Goal: Information Seeking & Learning: Learn about a topic

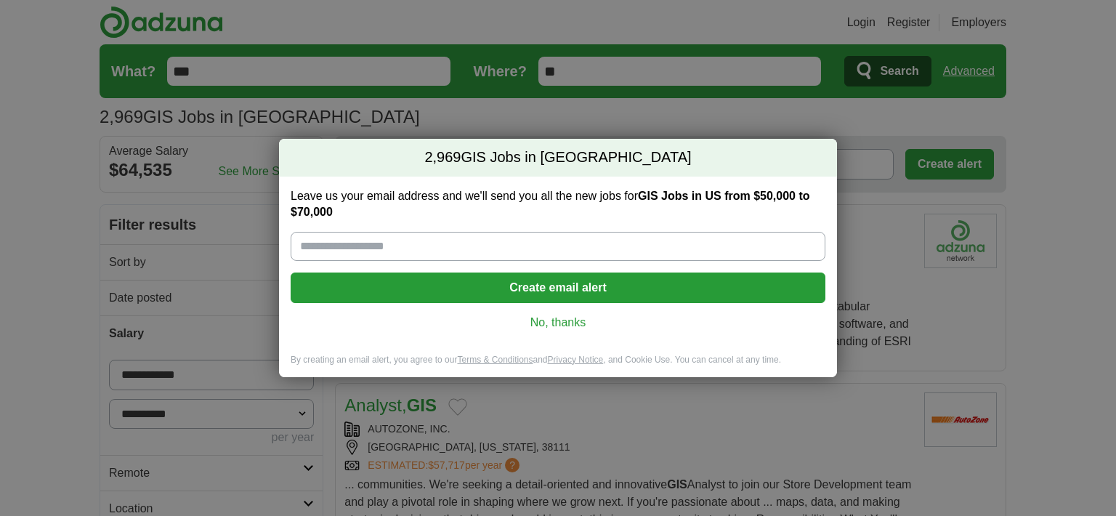
click at [554, 320] on link "No, thanks" at bounding box center [557, 323] width 511 height 16
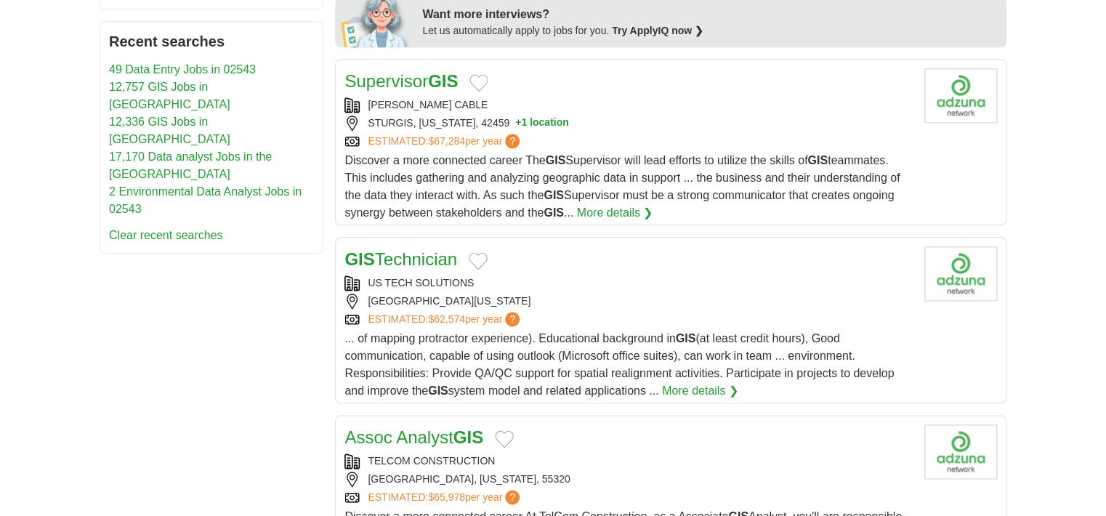
scroll to position [767, 0]
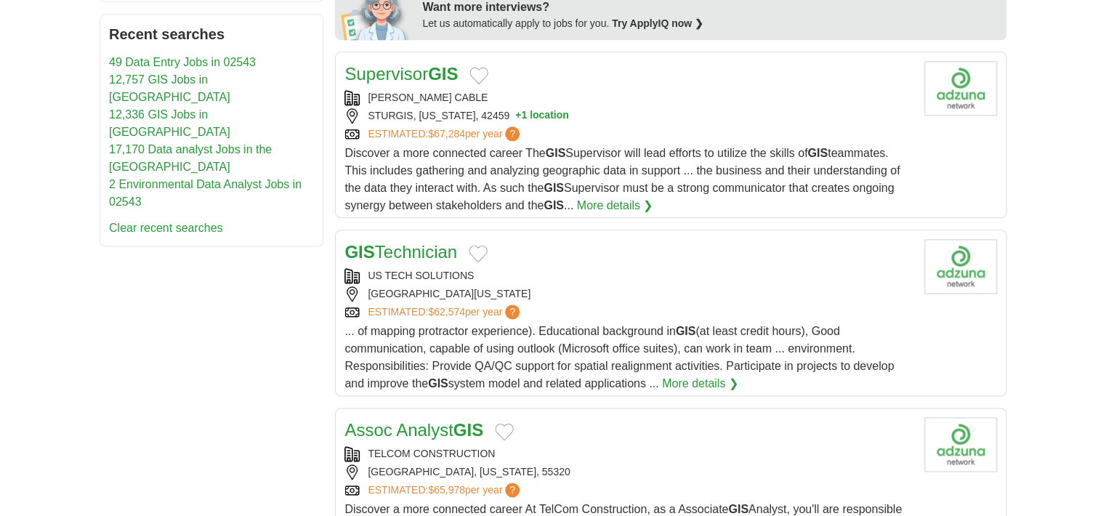
click at [862, 332] on div "... of mapping protractor experience). Educational background in GIS (at least …" at bounding box center [628, 358] width 568 height 70
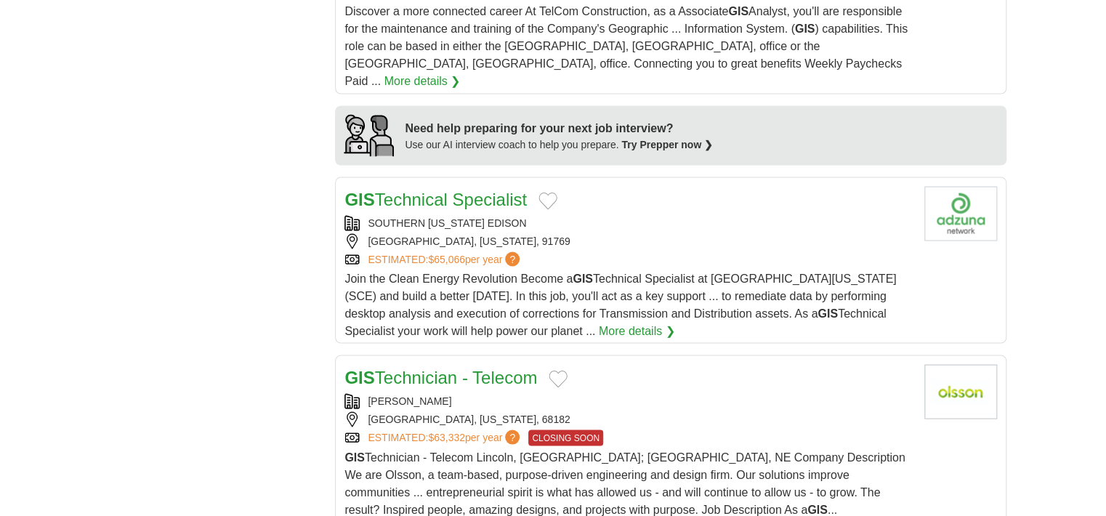
scroll to position [1304, 0]
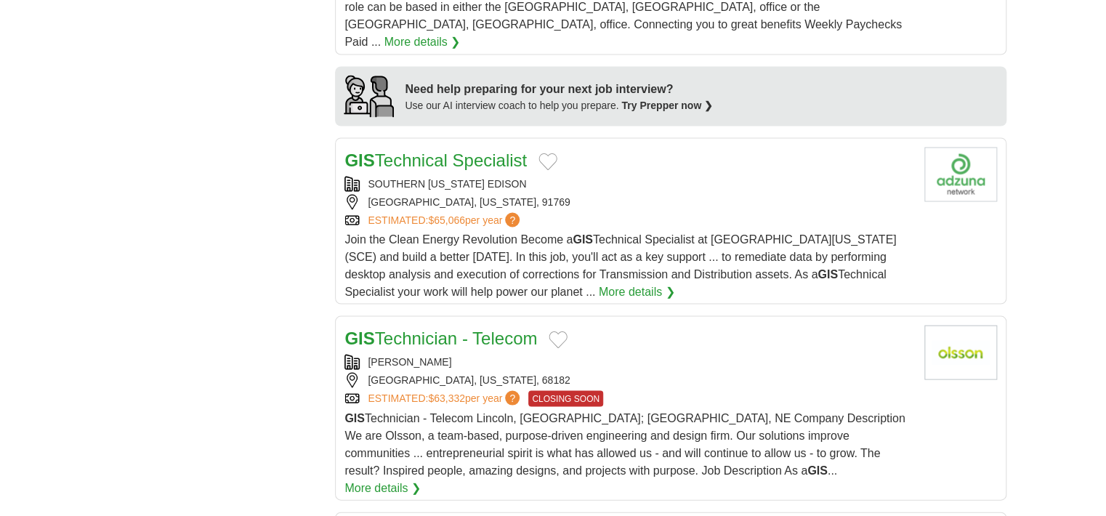
click at [600, 232] on span "Join the Clean Energy Revolution Become a GIS Technical Specialist at Southern …" at bounding box center [619, 264] width 551 height 65
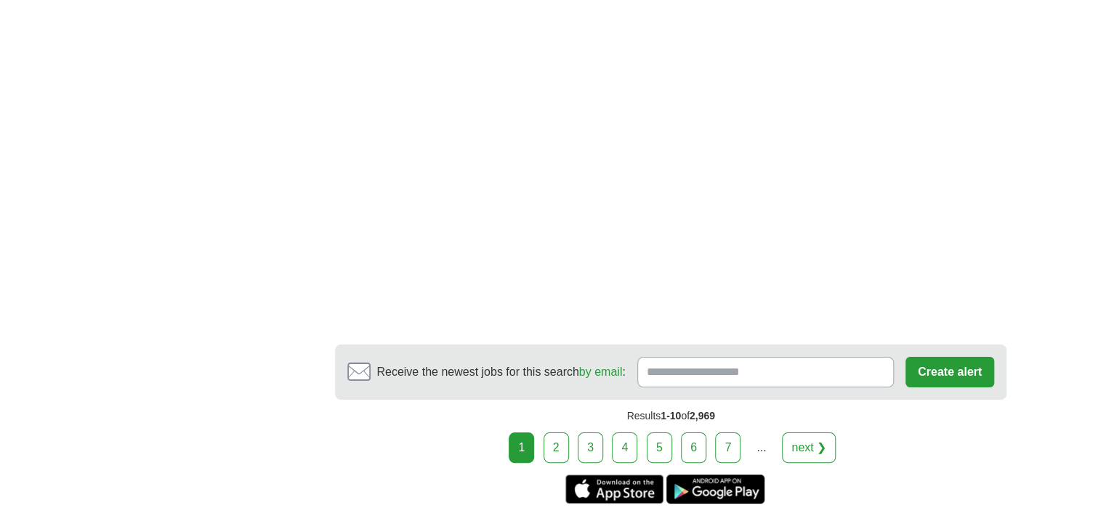
scroll to position [2762, 0]
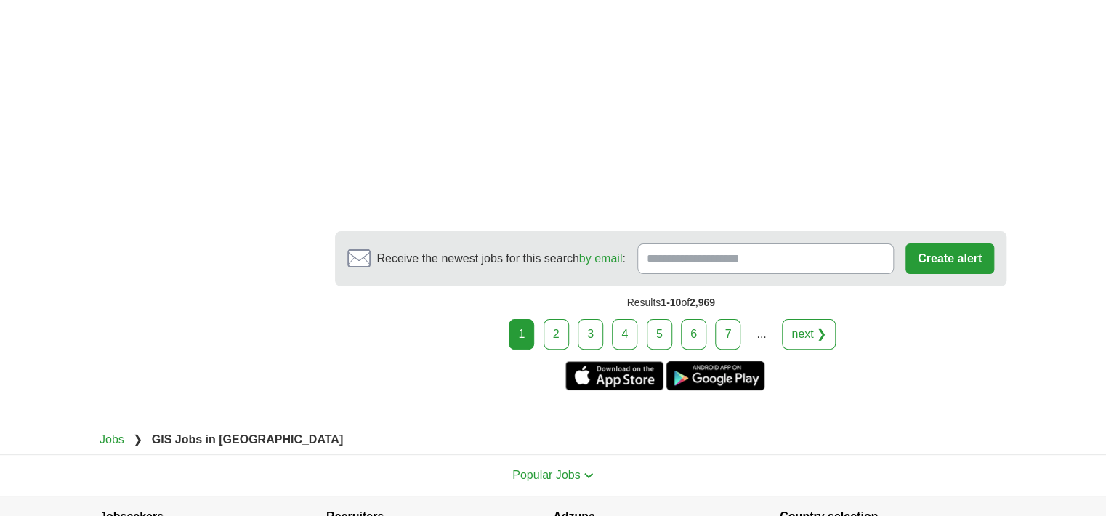
click at [548, 319] on link "2" at bounding box center [555, 334] width 25 height 31
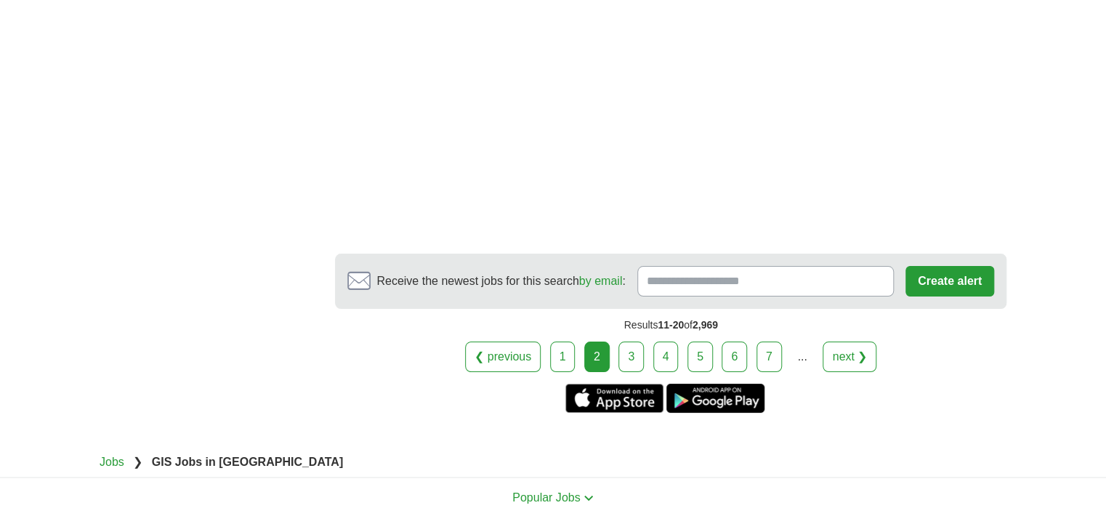
scroll to position [2729, 0]
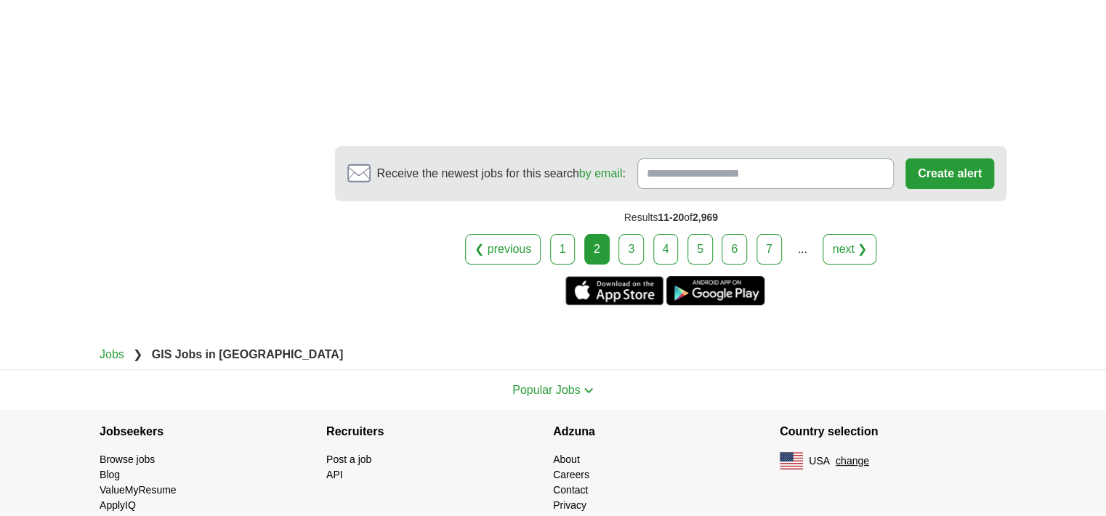
click at [620, 234] on link "3" at bounding box center [630, 249] width 25 height 31
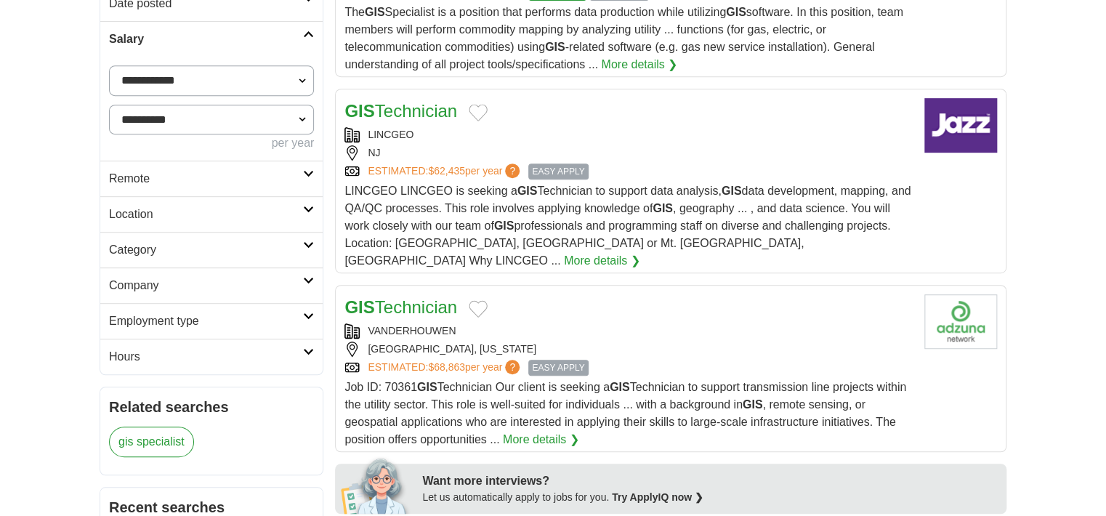
scroll to position [307, 0]
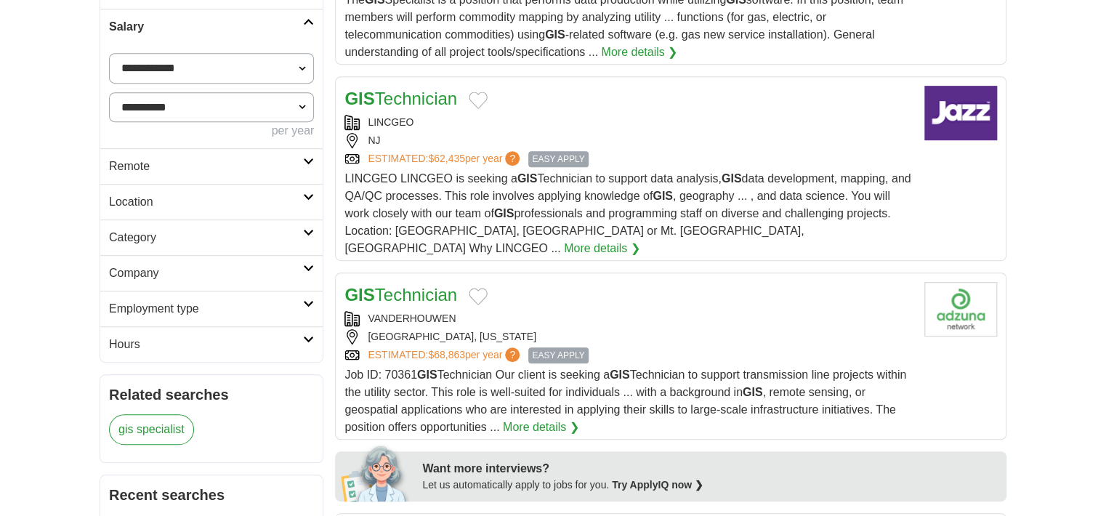
click at [581, 217] on span "LINCGEO LINCGEO is seeking a GIS Technician to support data analysis, GIS data …" at bounding box center [627, 213] width 566 height 82
click at [456, 368] on span "Job ID: 70361 GIS Technician Our client is seeking a GIS Technician to support …" at bounding box center [625, 400] width 562 height 65
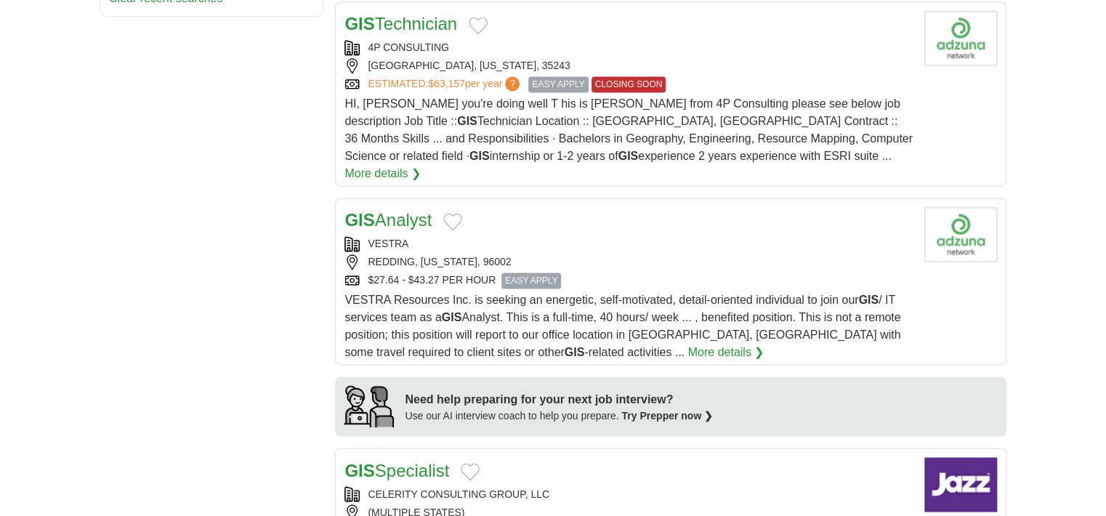
scroll to position [1151, 0]
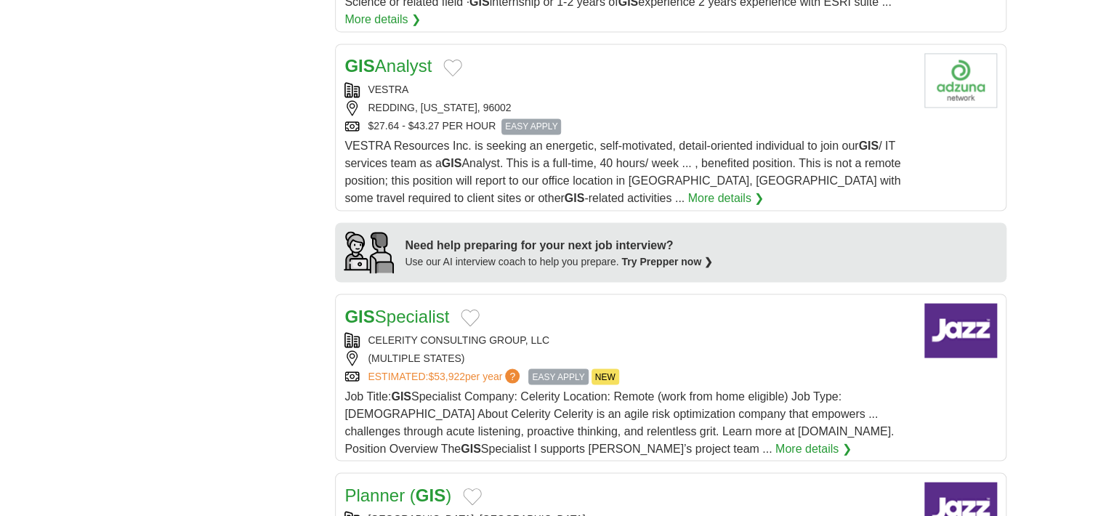
click at [697, 137] on div "VESTRA Resources Inc. is seeking an energetic, self-motivated, detail-oriented …" at bounding box center [628, 172] width 568 height 70
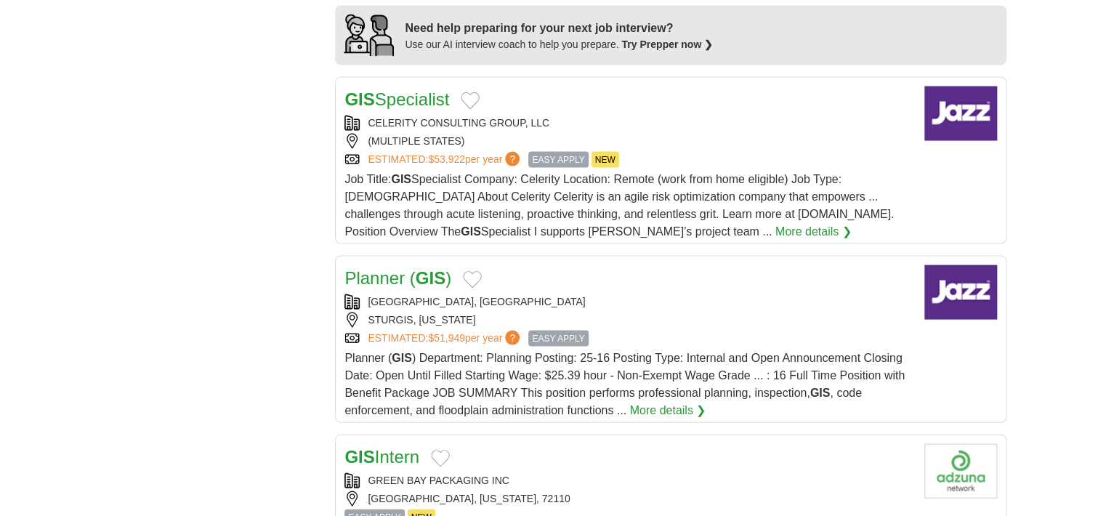
scroll to position [1380, 0]
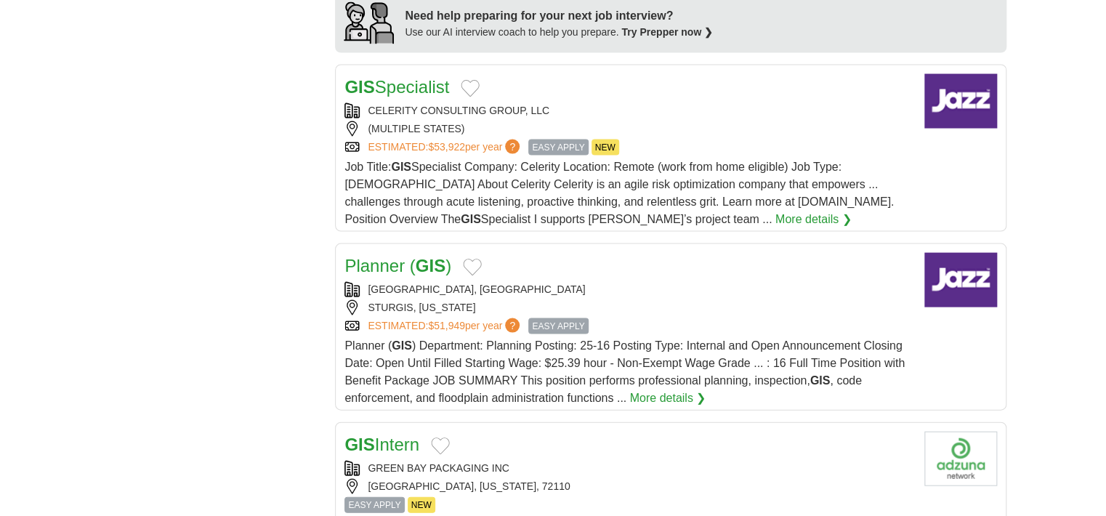
click at [608, 161] on span "Job Title: GIS Specialist Company: Celerity Location: Remote (work from home el…" at bounding box center [618, 192] width 549 height 65
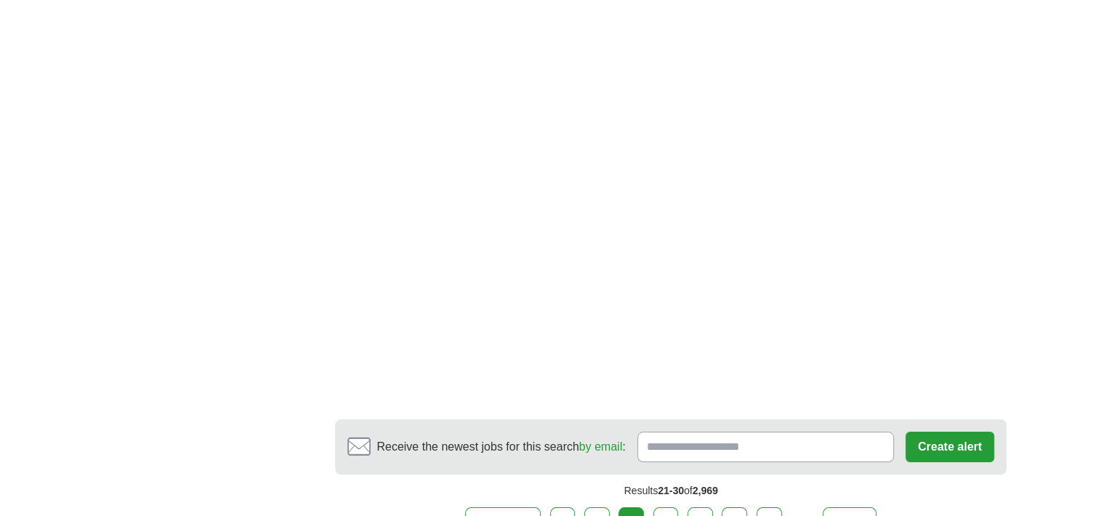
scroll to position [2608, 0]
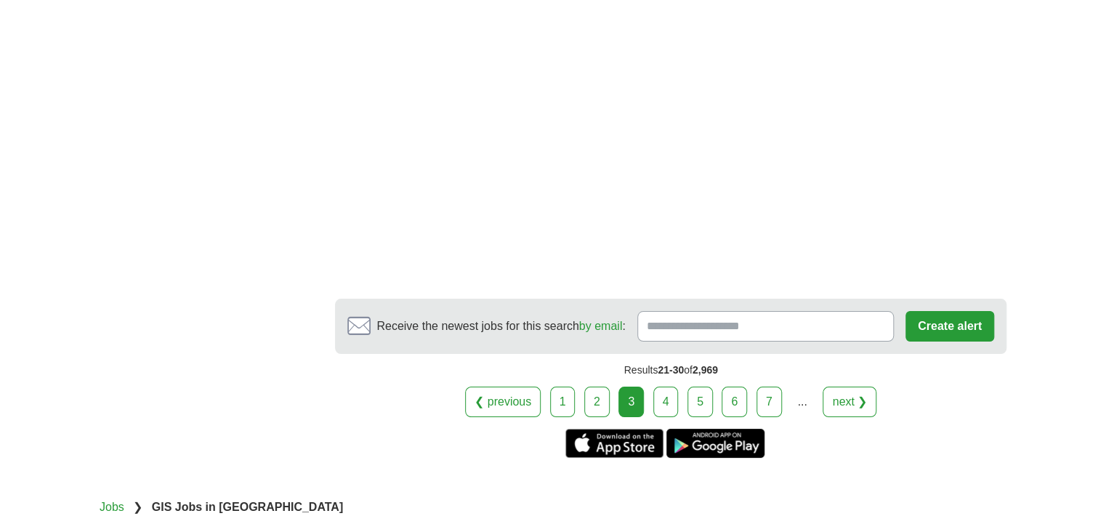
click at [659, 387] on link "4" at bounding box center [665, 402] width 25 height 31
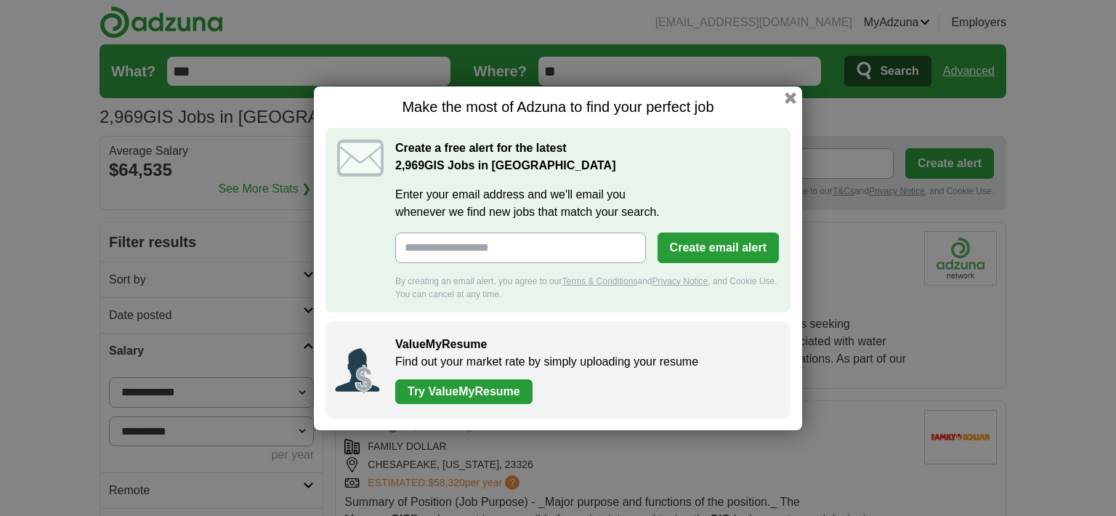
click at [786, 104] on h1 "Make the most of Adzuna to find your perfect job" at bounding box center [557, 107] width 465 height 18
click at [785, 100] on button "button" at bounding box center [790, 97] width 16 height 16
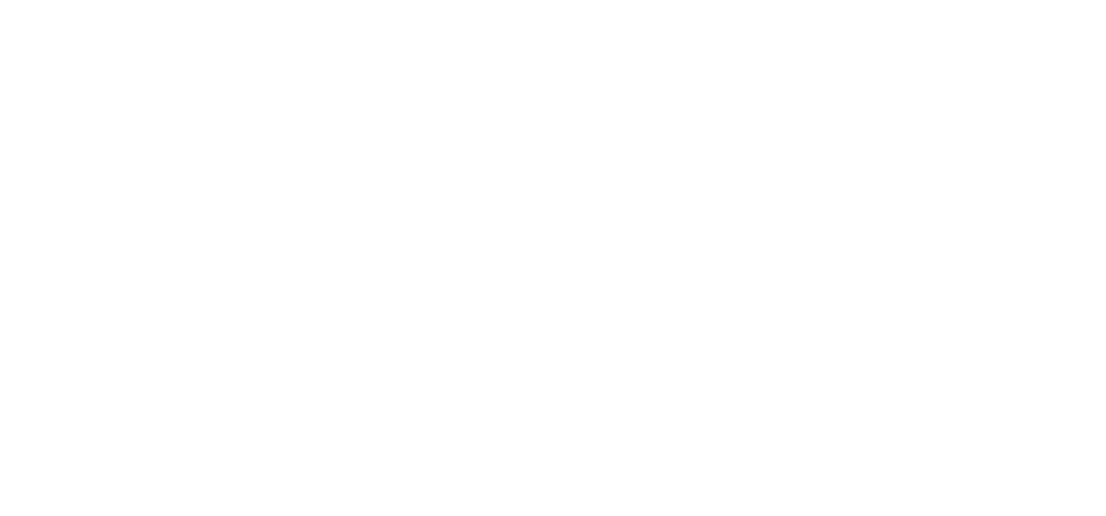
scroll to position [2762, 0]
